Goal: Information Seeking & Learning: Understand process/instructions

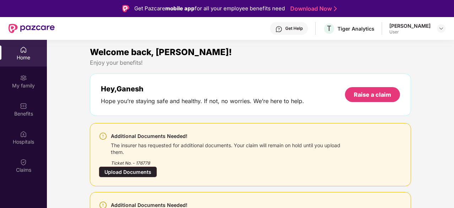
click at [115, 170] on div "Upload Documents" at bounding box center [128, 171] width 58 height 11
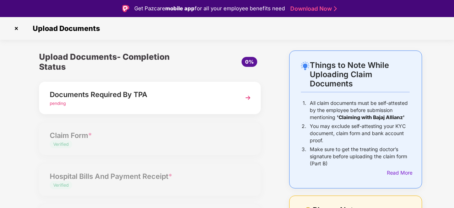
click at [96, 97] on div "Documents Required By TPA" at bounding box center [142, 94] width 184 height 11
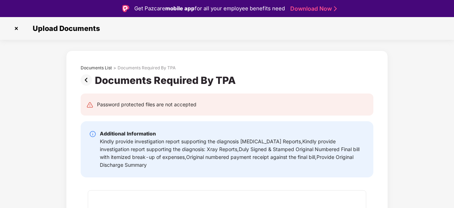
click at [126, 110] on div "Password protected files are not accepted" at bounding box center [227, 104] width 293 height 22
click at [128, 146] on div "Kindly provide investigation report supporting the diagnosis [MEDICAL_DATA] Rep…" at bounding box center [232, 153] width 265 height 31
click at [448, 77] on div "**********" at bounding box center [227, 207] width 454 height 315
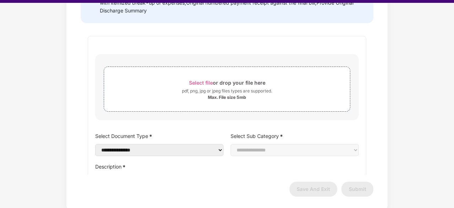
scroll to position [17, 0]
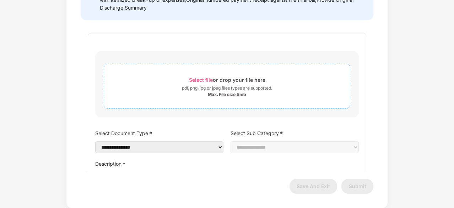
click at [227, 87] on div "pdf, png, jpg or jpeg files types are supported." at bounding box center [227, 88] width 90 height 7
